Goal: Information Seeking & Learning: Check status

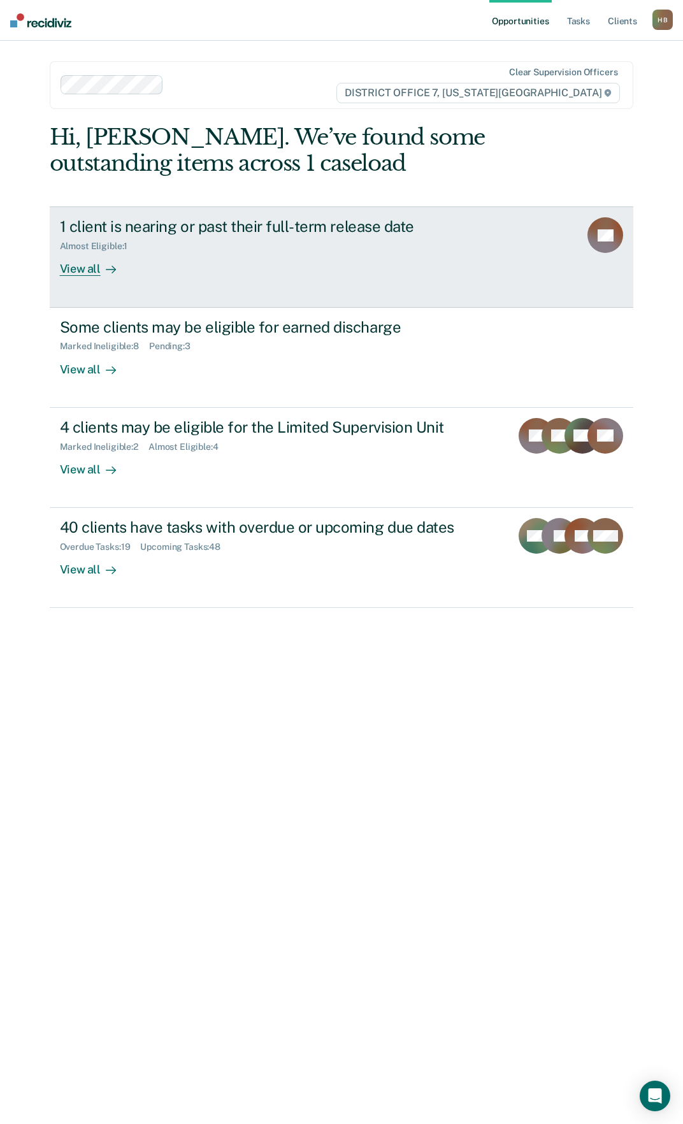
click at [107, 277] on link "1 client is nearing or past their full-term release date Almost Eligible : 1 Vi…" at bounding box center [342, 257] width 585 height 101
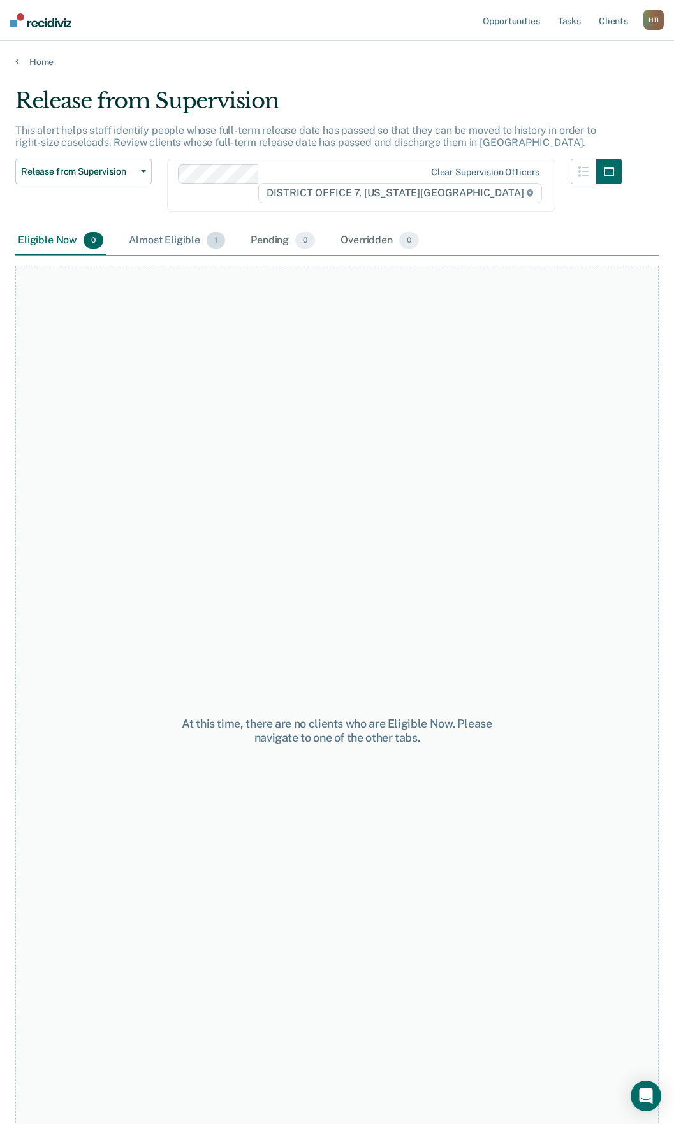
click at [149, 227] on div "Almost Eligible 1" at bounding box center [176, 241] width 101 height 28
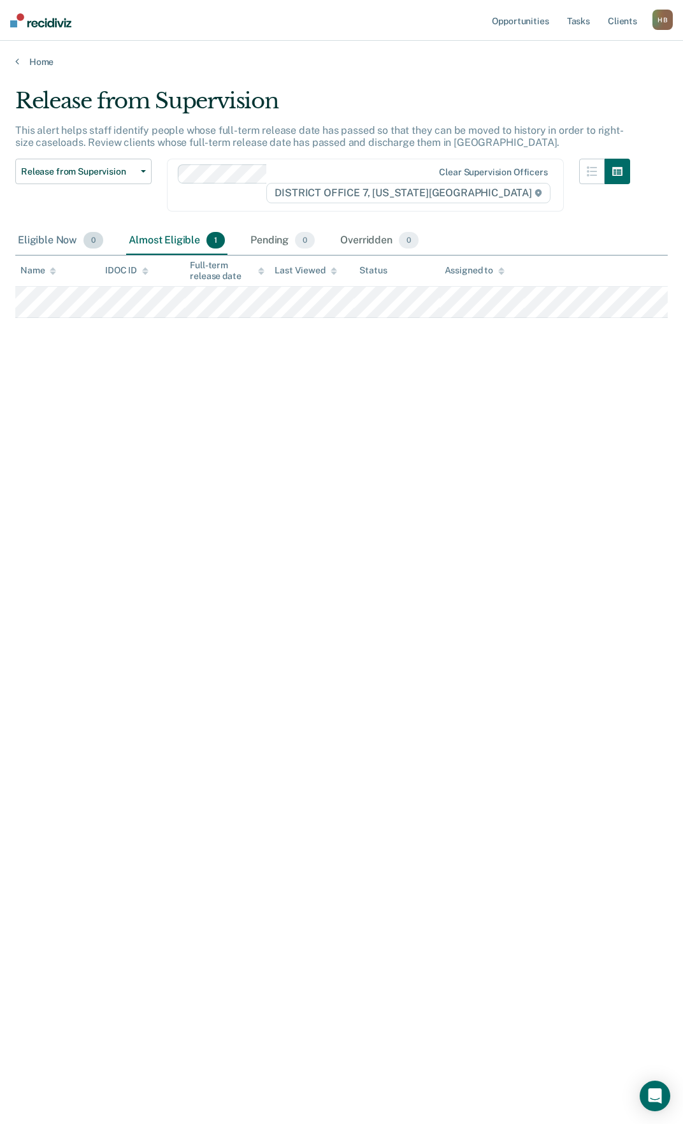
click at [54, 239] on div "Eligible Now 0" at bounding box center [60, 241] width 91 height 28
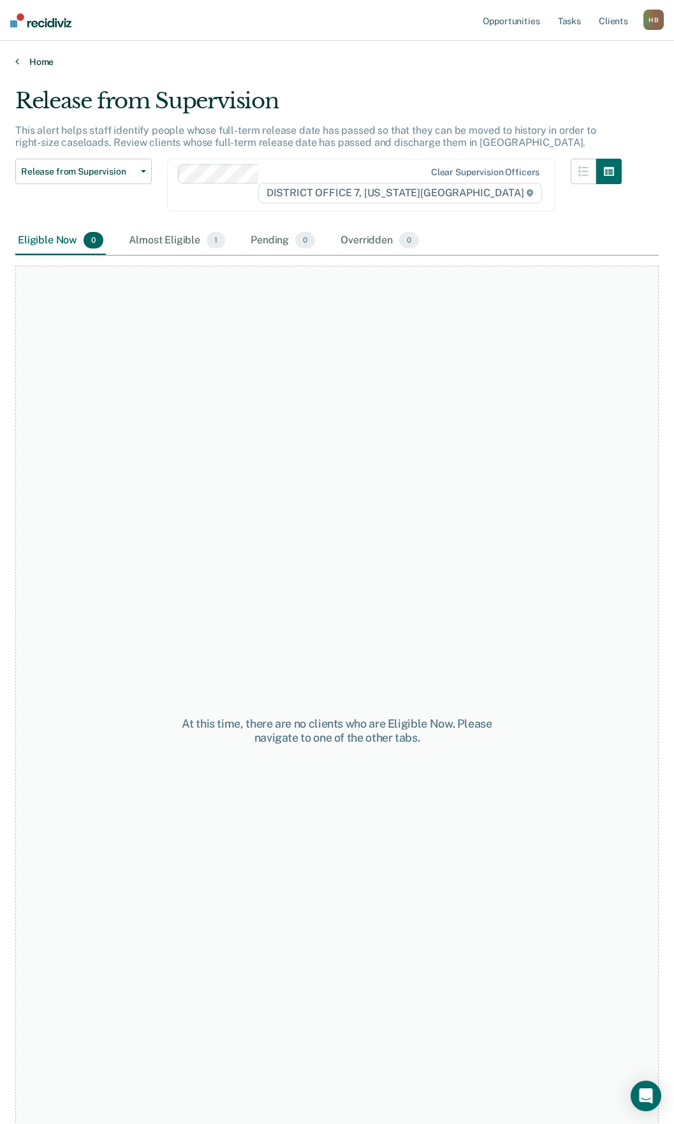
click at [39, 62] on link "Home" at bounding box center [336, 61] width 643 height 11
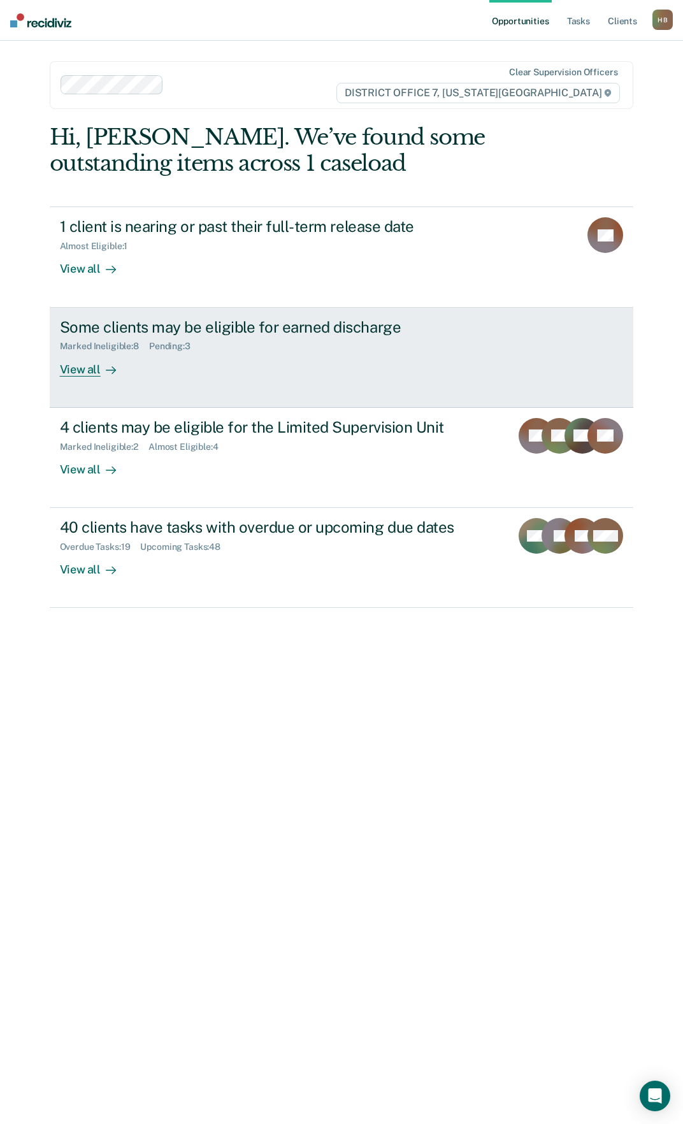
click at [75, 374] on div "View all" at bounding box center [95, 364] width 71 height 25
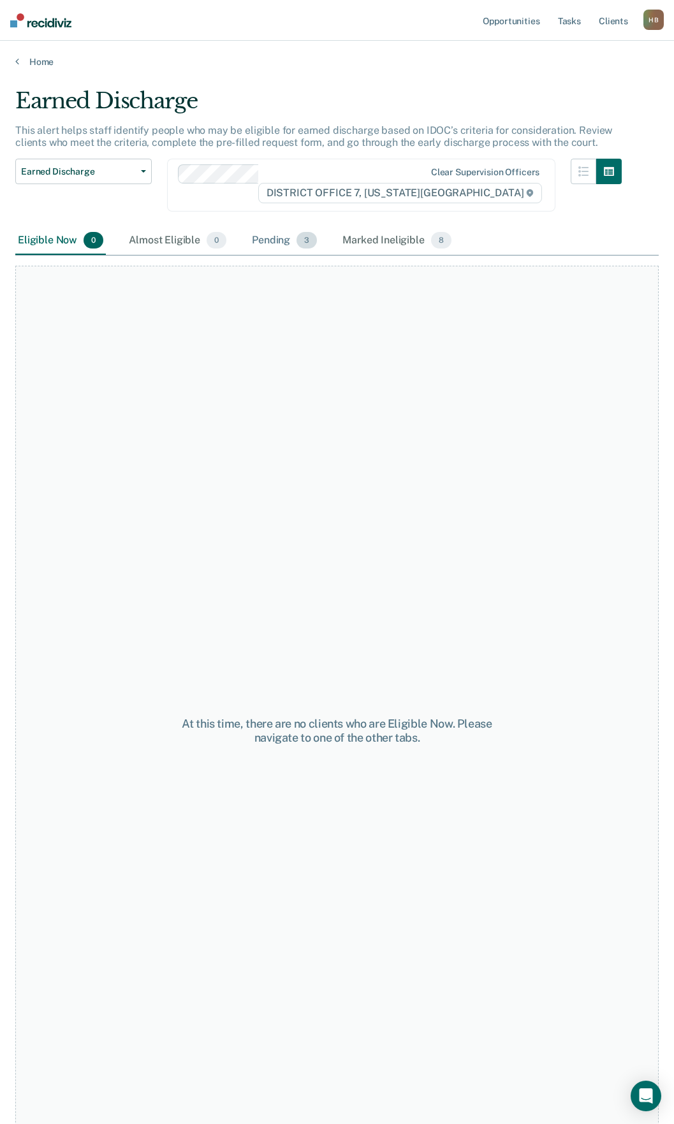
click at [263, 241] on div "Pending 3" at bounding box center [284, 241] width 70 height 28
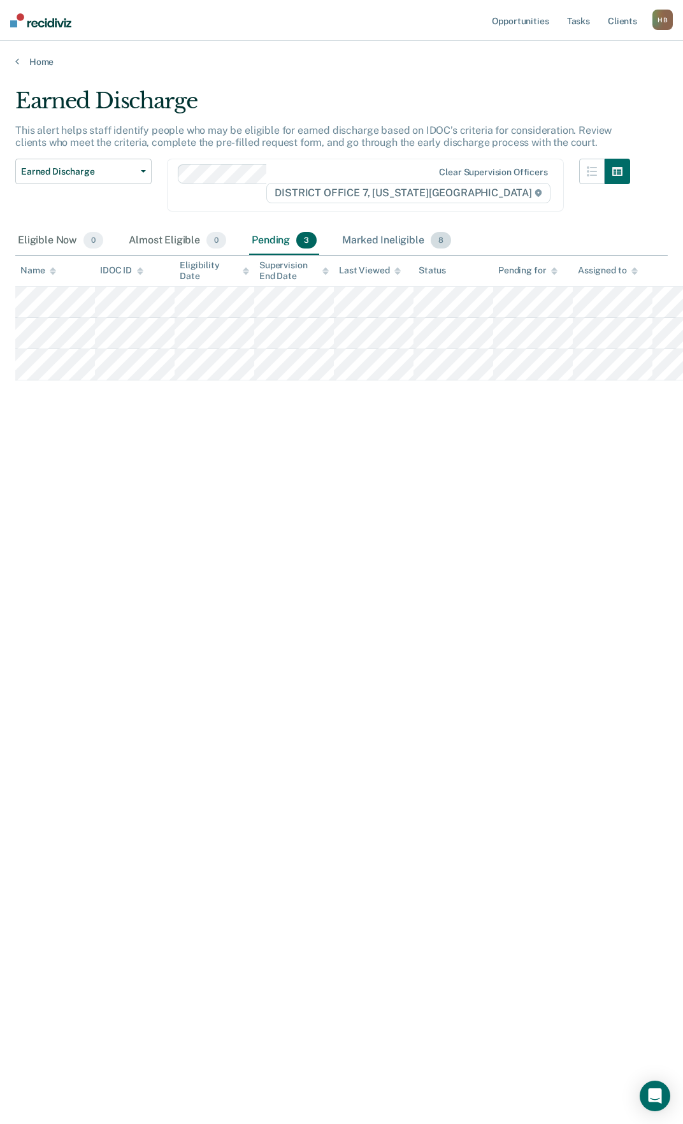
click at [395, 238] on div "Marked Ineligible 8" at bounding box center [397, 241] width 114 height 28
